Goal: Task Accomplishment & Management: Use online tool/utility

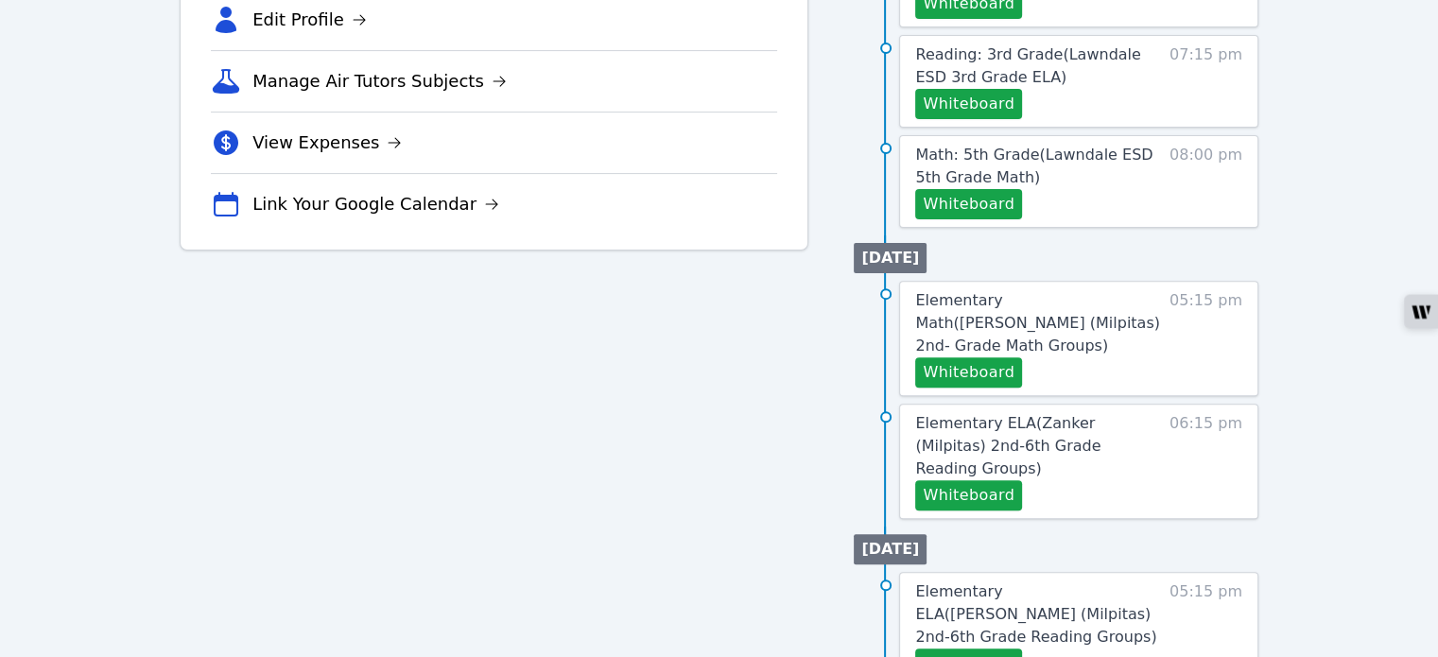
scroll to position [662, 0]
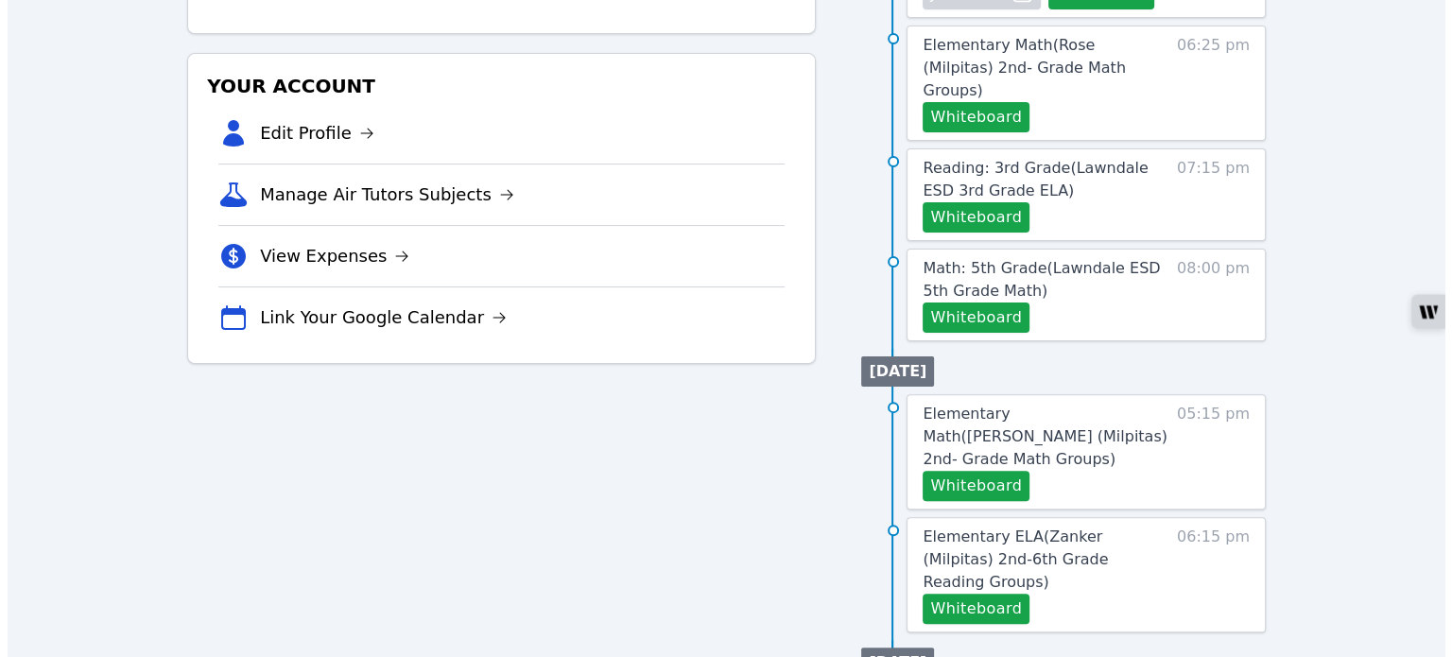
scroll to position [567, 0]
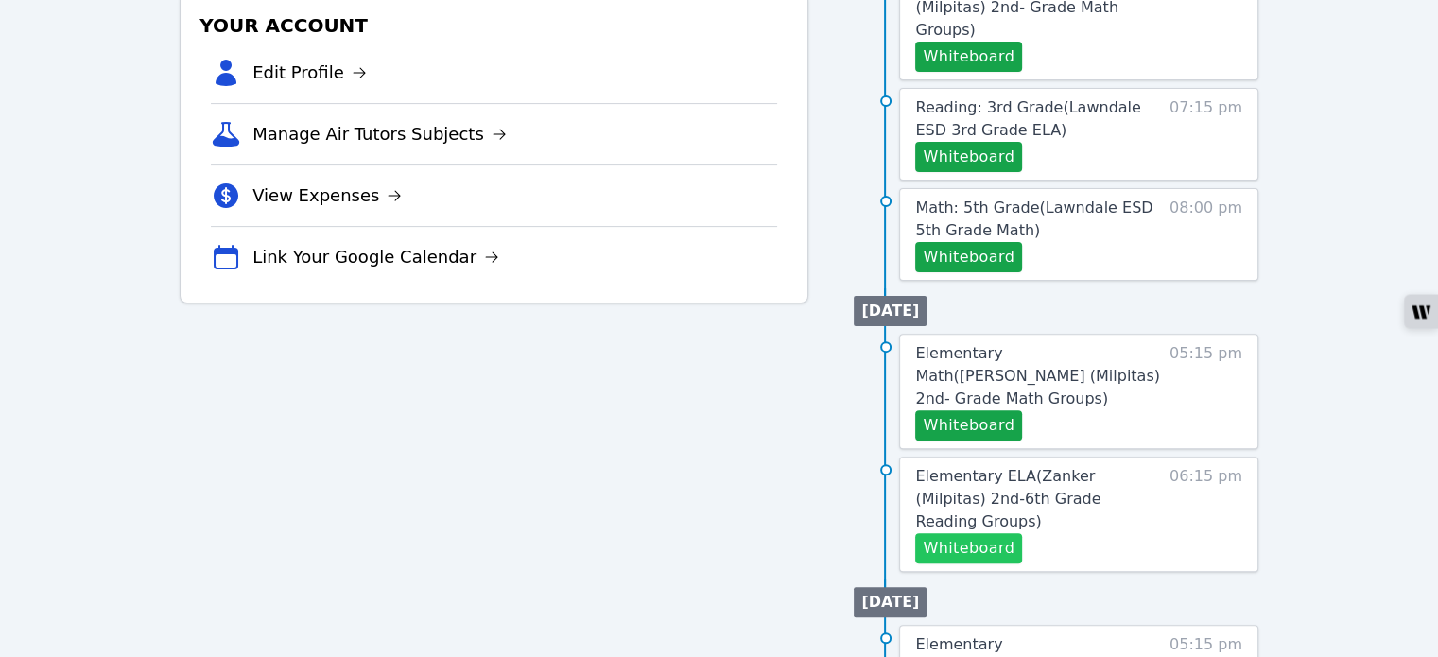
click at [959, 533] on button "Whiteboard" at bounding box center [968, 548] width 107 height 30
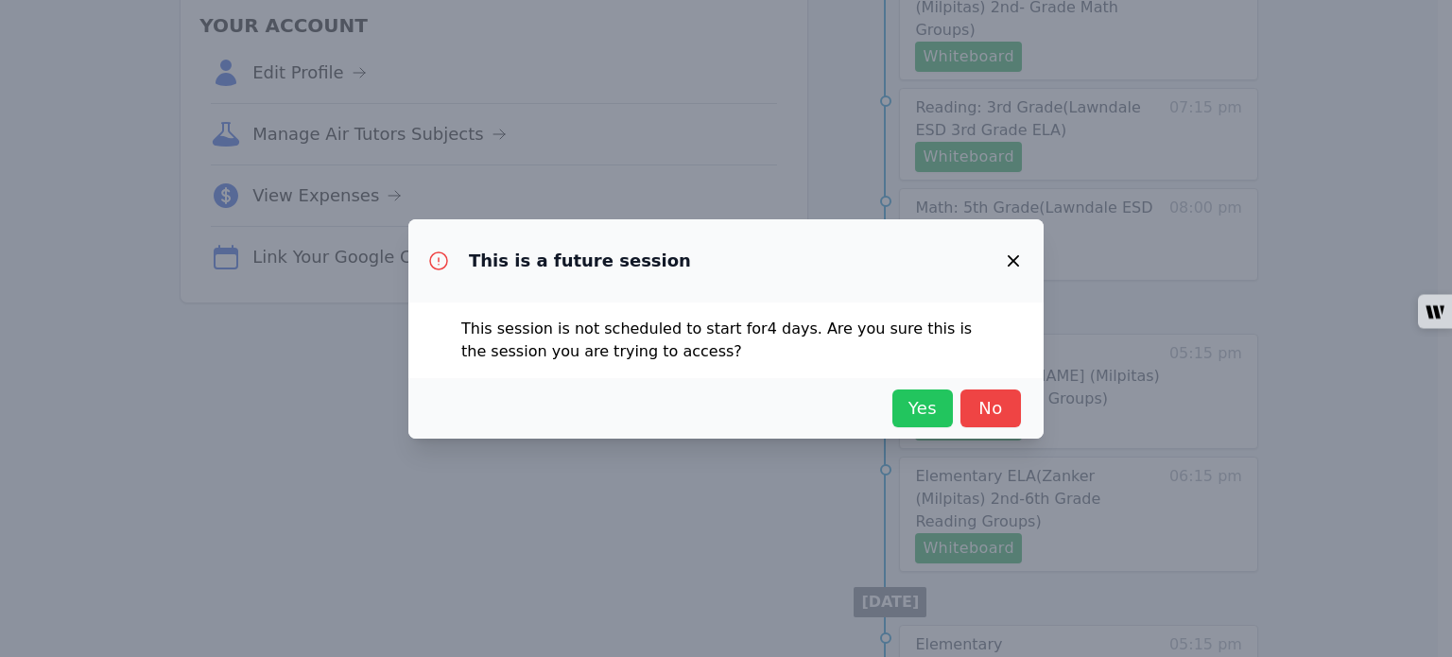
click at [908, 410] on span "Yes" at bounding box center [923, 408] width 42 height 26
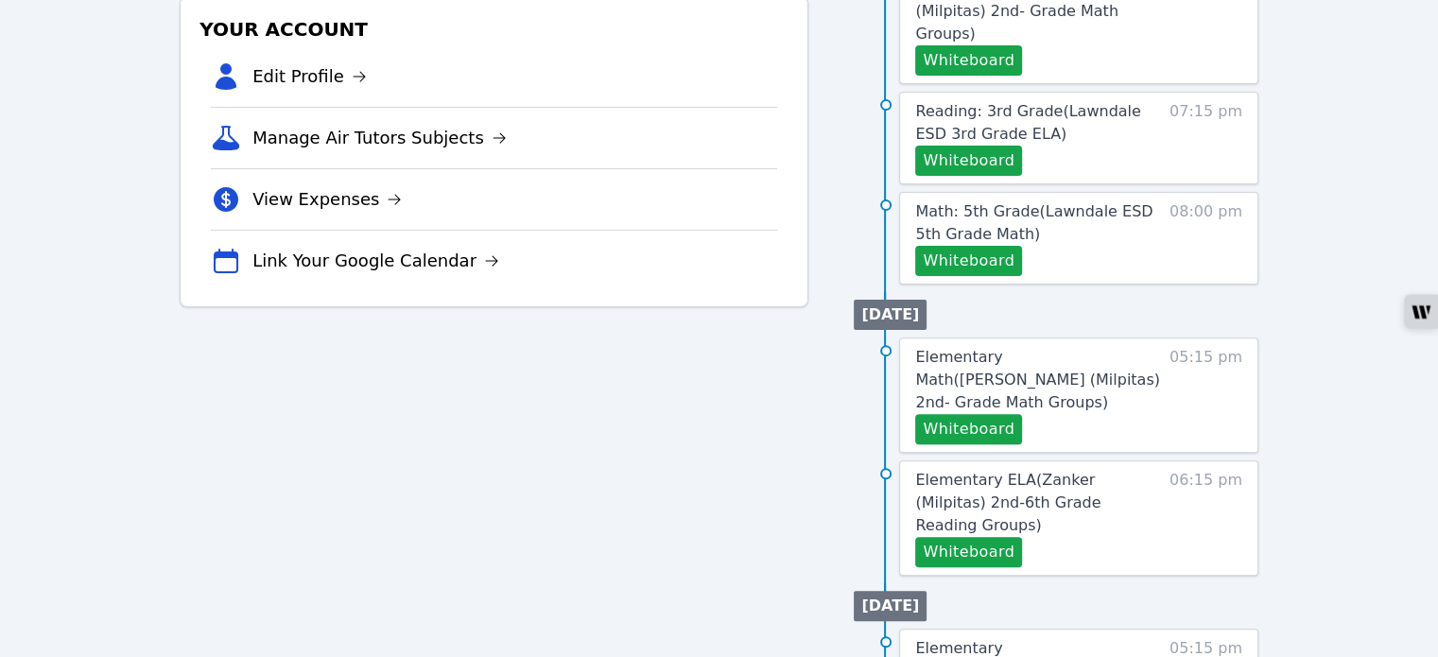
scroll to position [567, 0]
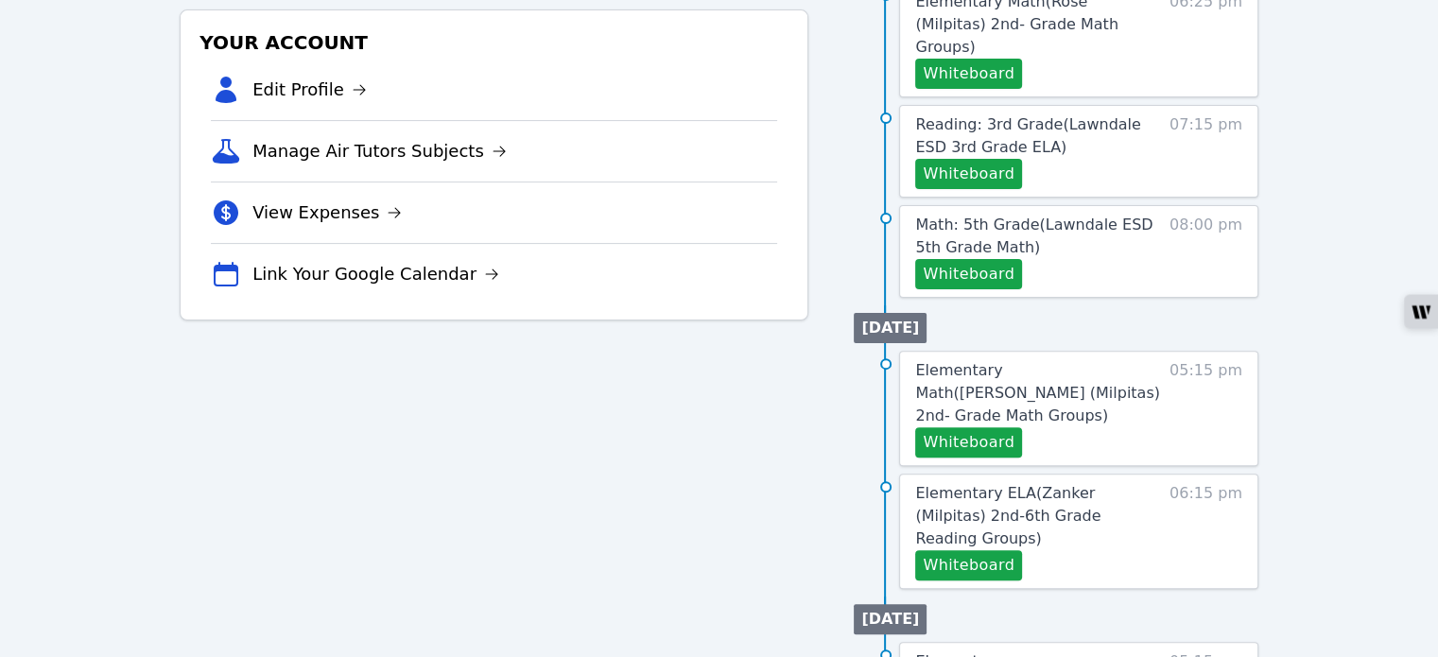
scroll to position [567, 0]
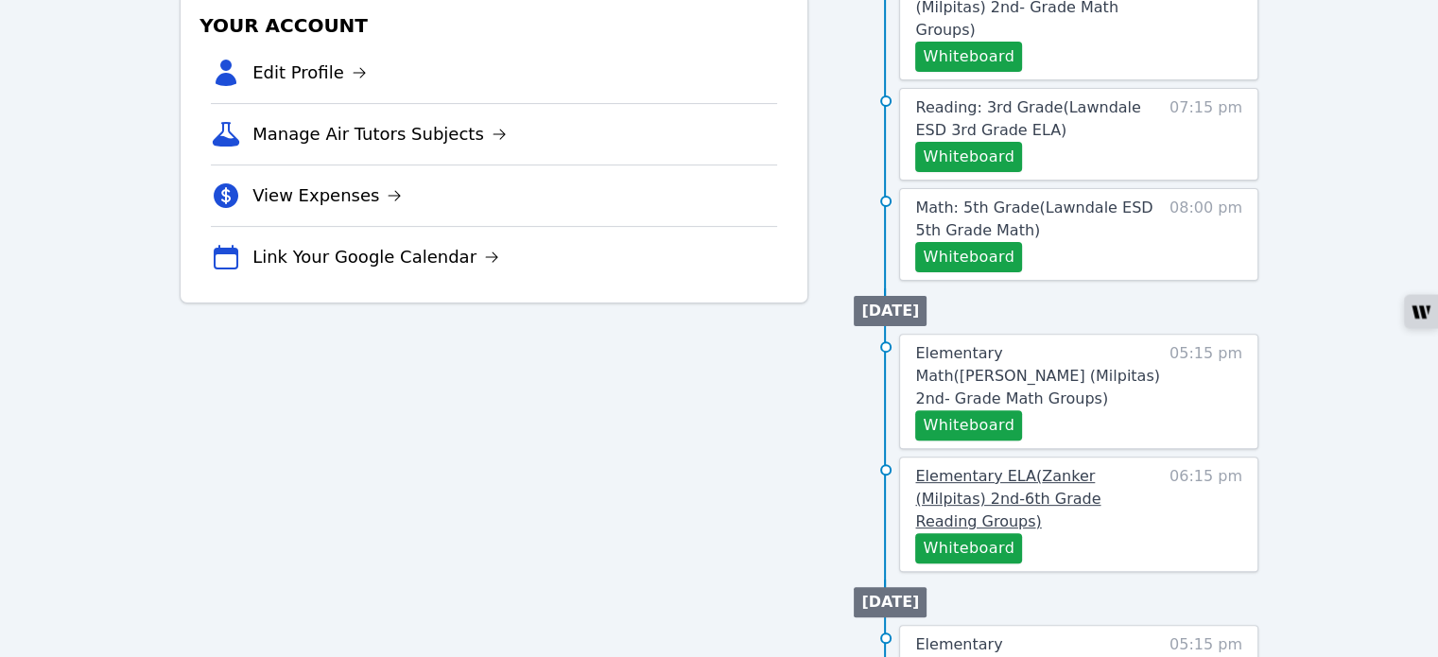
click at [1070, 467] on span "Elementary ELA ( Zanker (Milpitas) 2nd-6th Grade Reading Groups )" at bounding box center [1007, 498] width 185 height 63
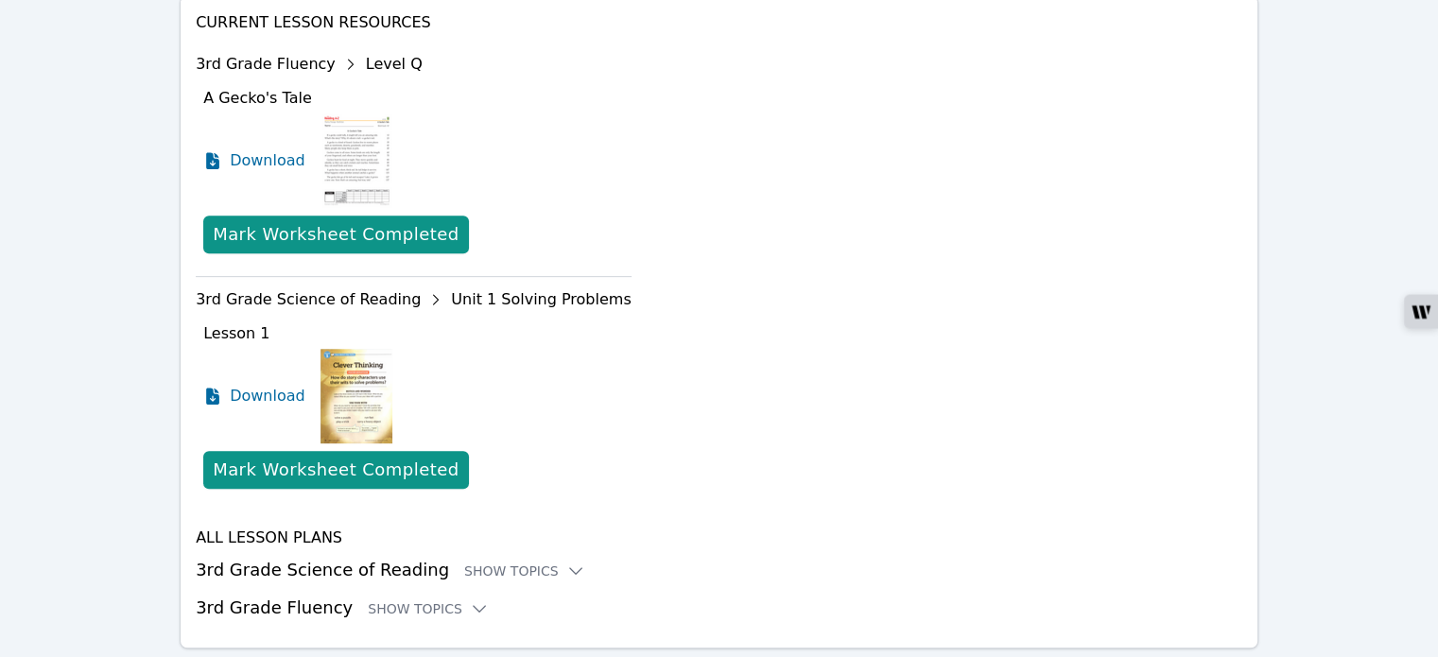
scroll to position [755, 0]
